Goal: Find specific page/section: Find specific page/section

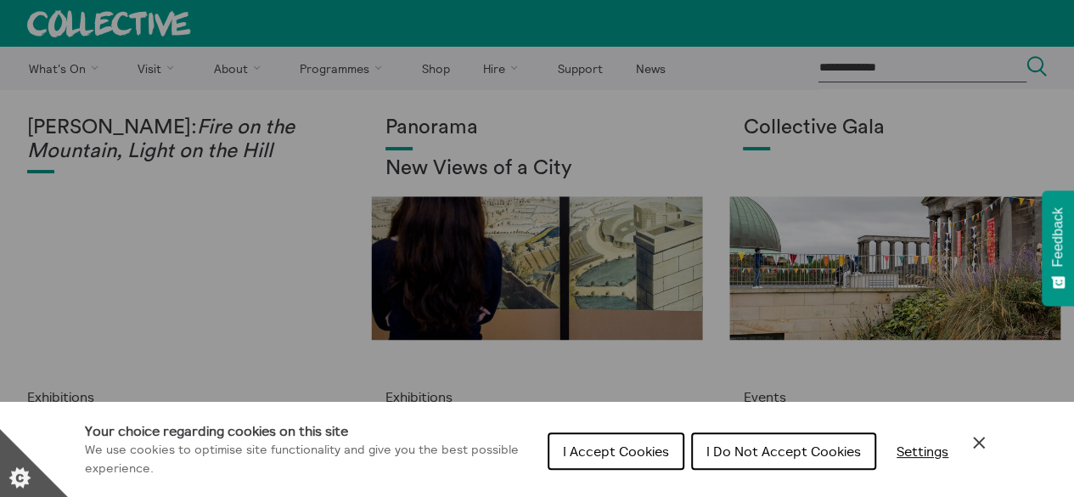
click at [611, 454] on span "I Accept Cookies" at bounding box center [616, 450] width 106 height 17
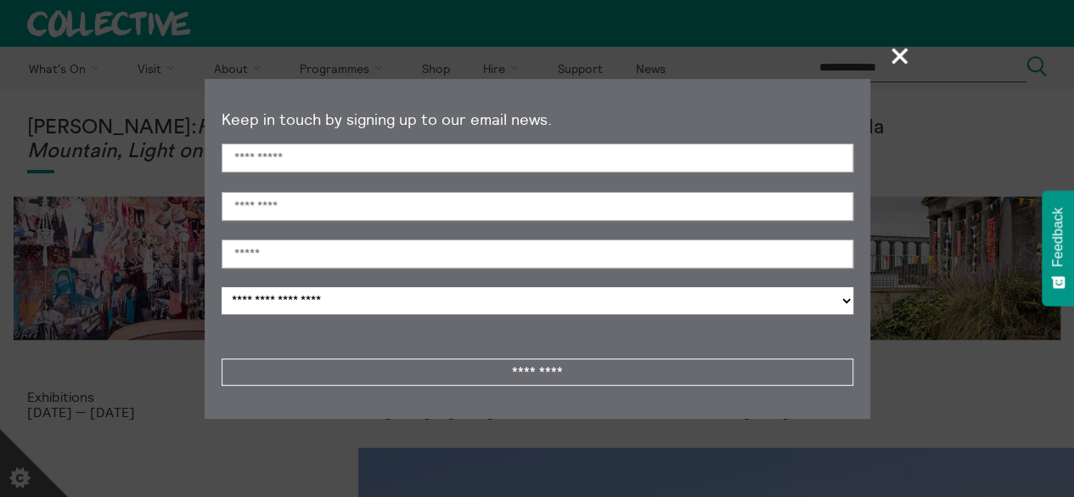
click at [910, 52] on span "+" at bounding box center [901, 56] width 50 height 50
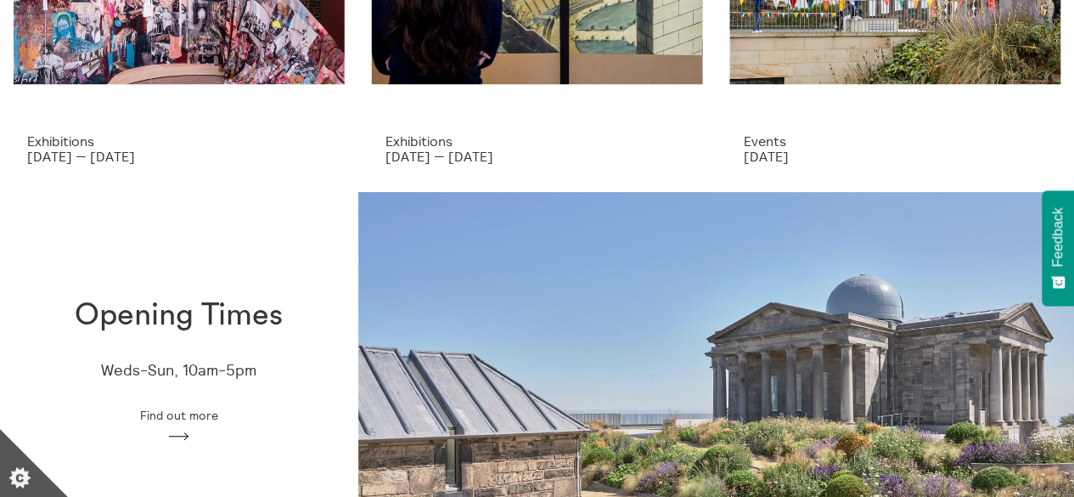
scroll to position [240, 0]
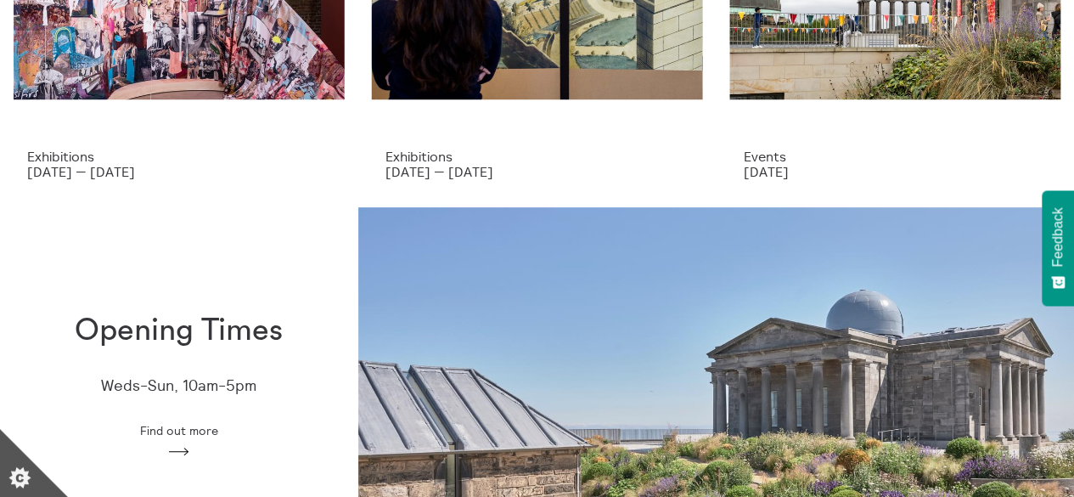
click at [188, 356] on div "Opening Times Weds-Sun, 10am-5pm Find out more Arrow" at bounding box center [179, 386] width 358 height 200
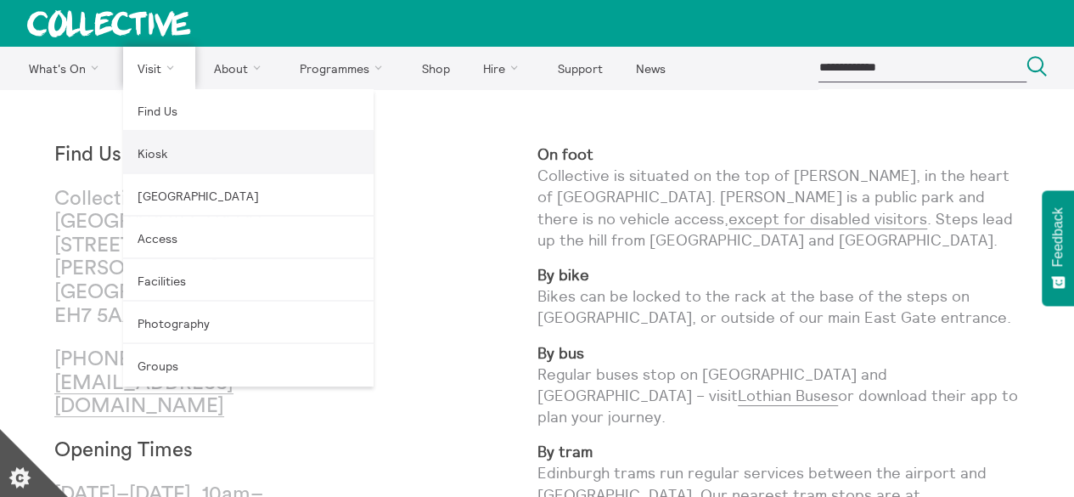
click at [174, 150] on link "Kiosk" at bounding box center [248, 153] width 251 height 42
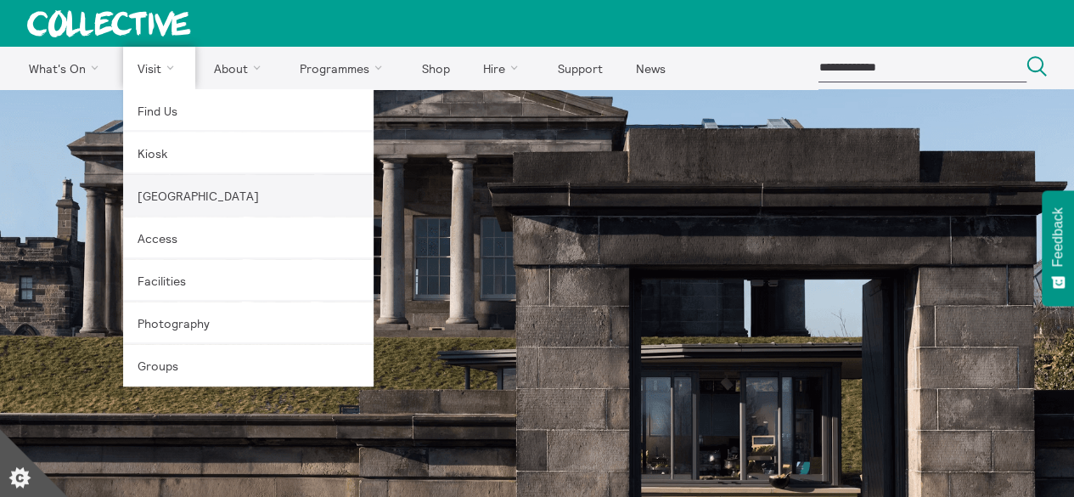
click at [185, 189] on link "[GEOGRAPHIC_DATA]" at bounding box center [248, 195] width 251 height 42
